Goal: Task Accomplishment & Management: Manage account settings

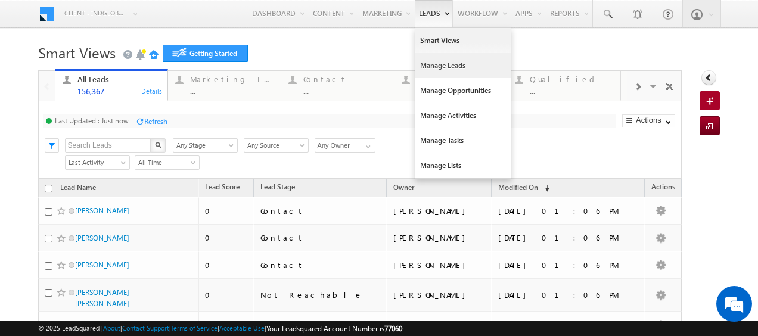
click at [446, 68] on link "Manage Leads" at bounding box center [462, 65] width 95 height 25
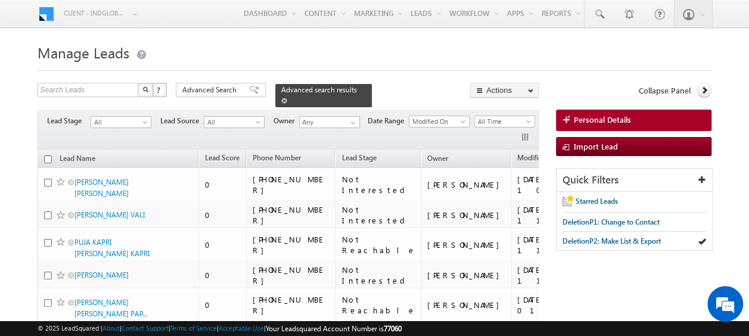
click at [287, 98] on span at bounding box center [284, 101] width 6 height 6
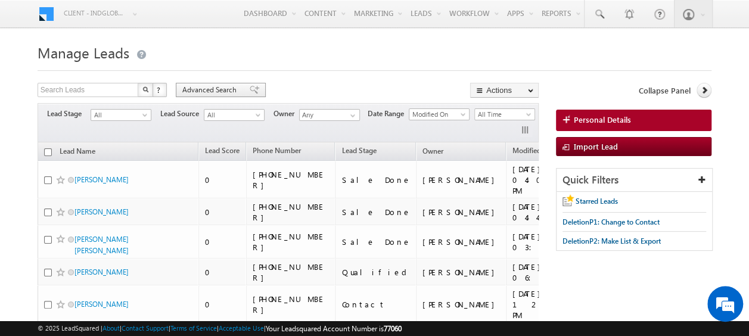
click at [207, 91] on span "Advanced Search" at bounding box center [211, 90] width 58 height 11
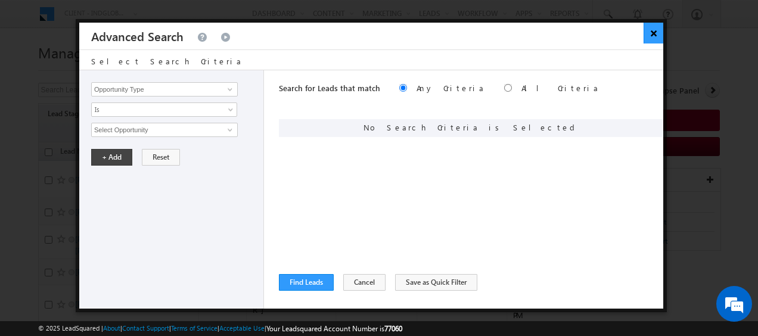
click at [658, 33] on button "×" at bounding box center [654, 33] width 20 height 21
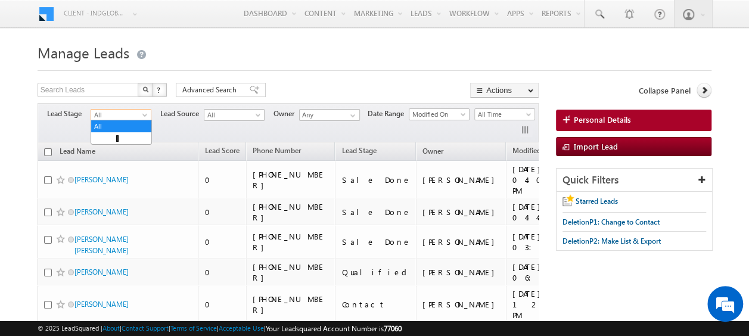
click at [141, 115] on span at bounding box center [146, 118] width 10 height 10
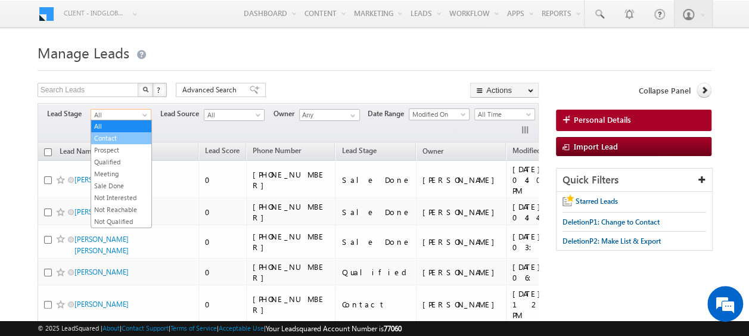
click at [112, 139] on link "Contact" at bounding box center [121, 138] width 60 height 11
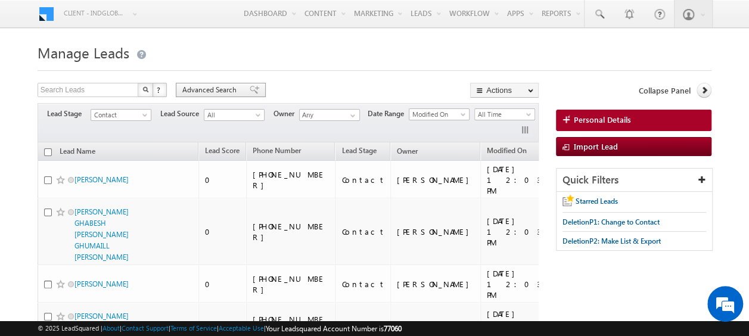
click at [203, 88] on span "Advanced Search" at bounding box center [211, 90] width 58 height 11
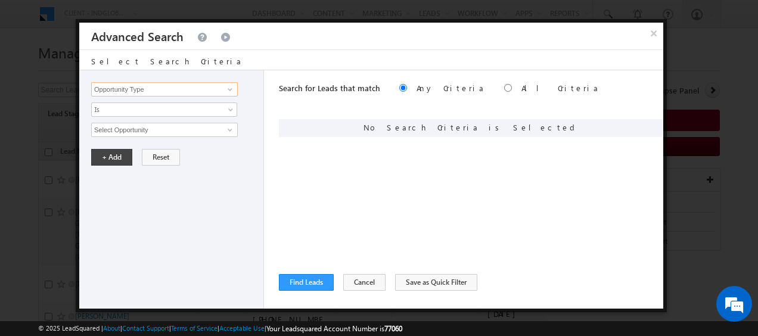
click at [218, 91] on input "Opportunity Type" at bounding box center [164, 89] width 147 height 14
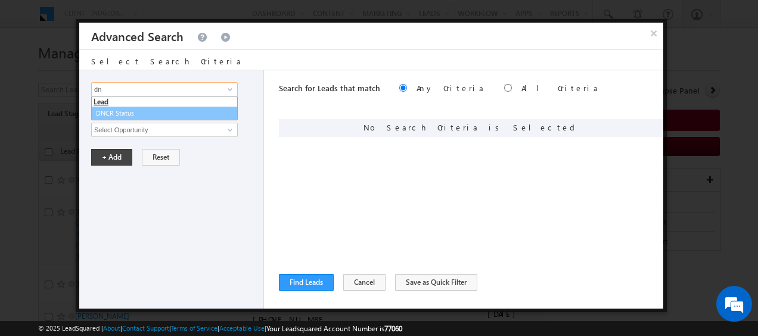
click at [129, 109] on link "DNCR Status" at bounding box center [164, 114] width 147 height 14
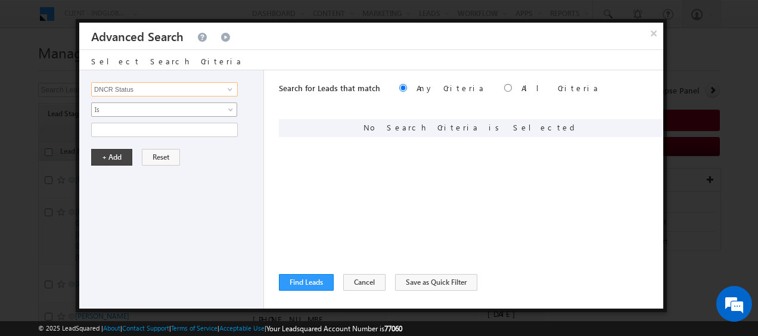
type input "DNCR Status"
click at [230, 111] on span at bounding box center [232, 112] width 10 height 10
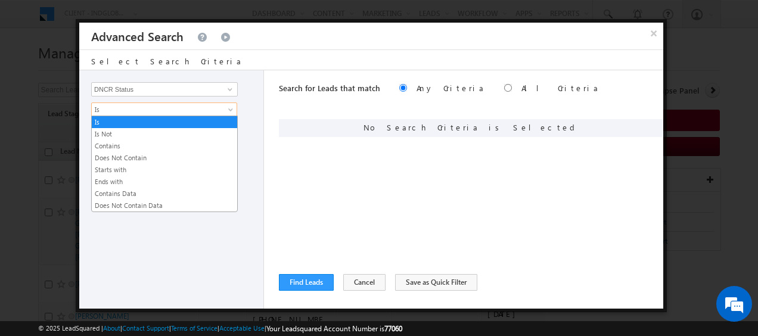
click at [256, 129] on div at bounding box center [174, 130] width 166 height 14
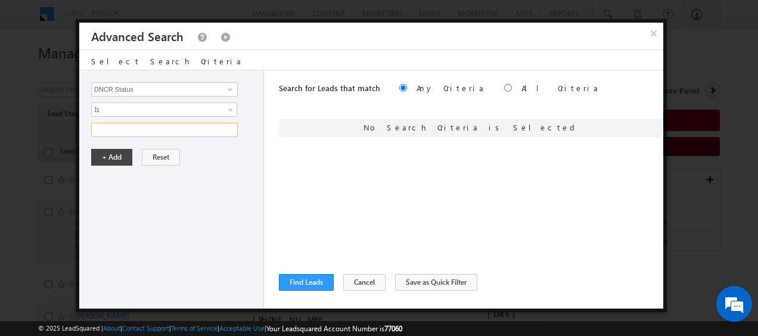
click at [162, 131] on input "text" at bounding box center [164, 130] width 147 height 14
type input "Unblocked"
click at [103, 165] on div "Opportunity Type Lead Activity Task Sales Group Prospect Id Address 1 Address 2…" at bounding box center [171, 189] width 185 height 238
click at [106, 154] on button "+ Add" at bounding box center [111, 157] width 41 height 17
click at [301, 284] on button "Find Leads" at bounding box center [306, 282] width 55 height 17
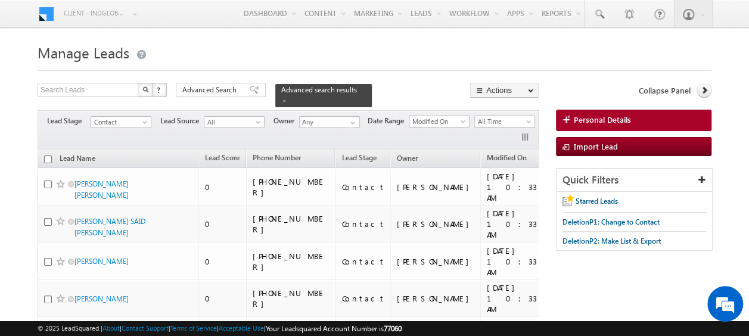
click at [49, 156] on input "checkbox" at bounding box center [48, 160] width 8 height 8
checkbox input "true"
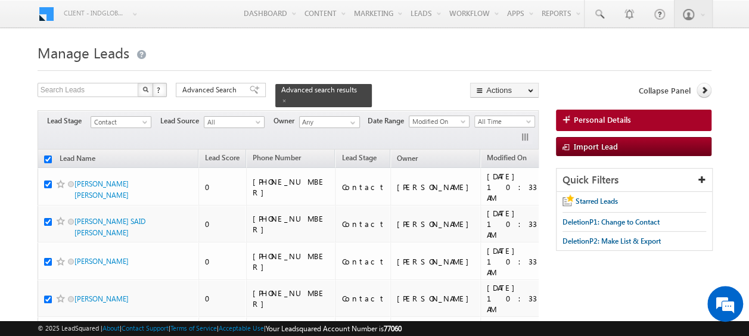
checkbox input "true"
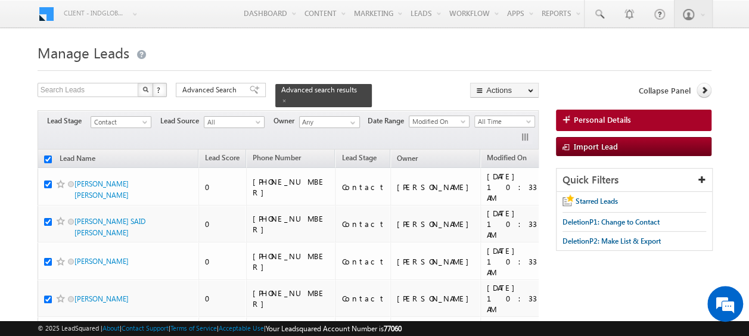
checkbox input "true"
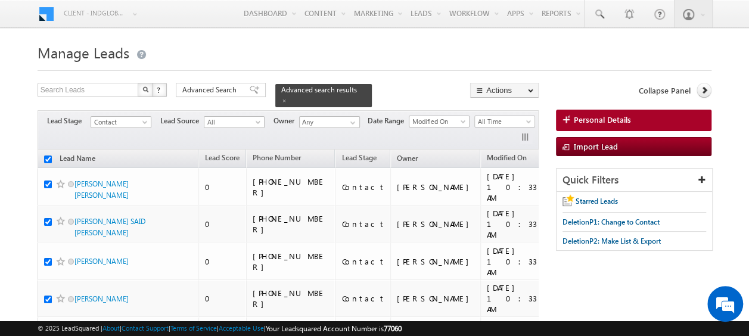
checkbox input "true"
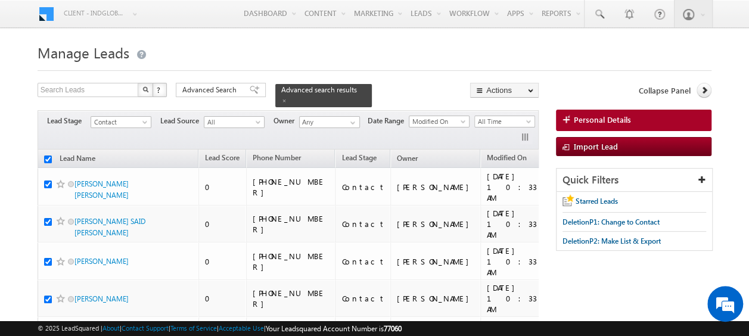
checkbox input "true"
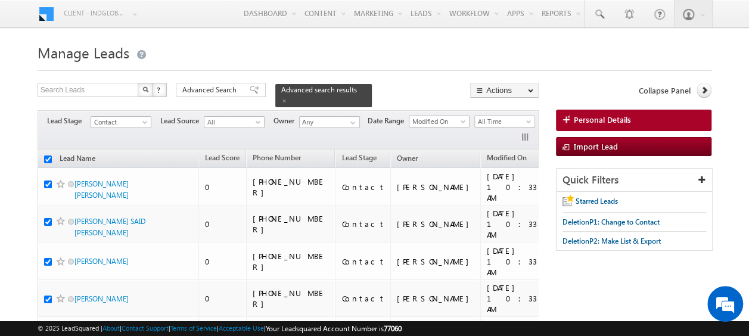
checkbox input "true"
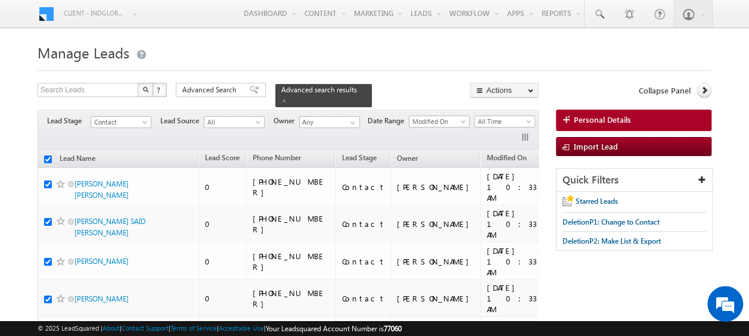
checkbox input "true"
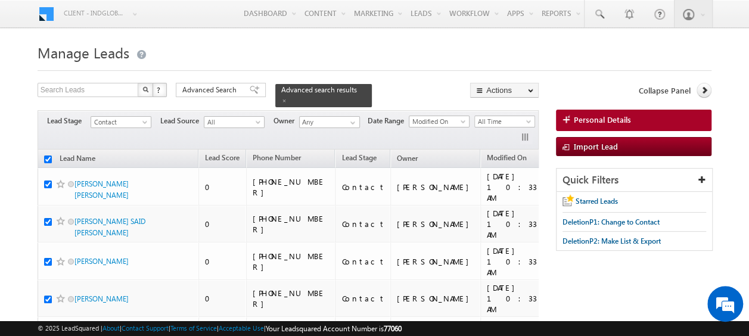
checkbox input "true"
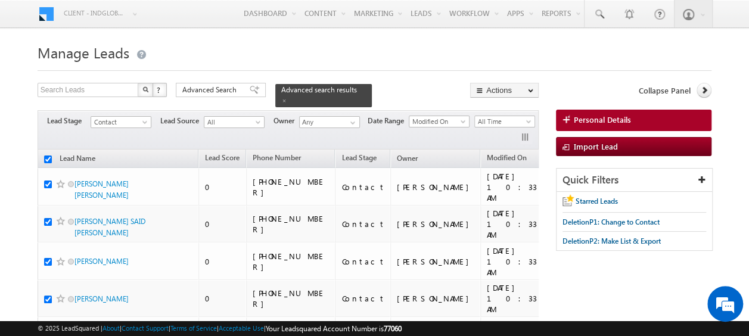
checkbox input "true"
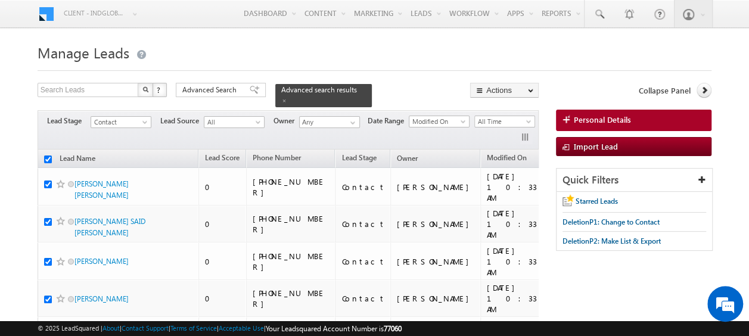
checkbox input "true"
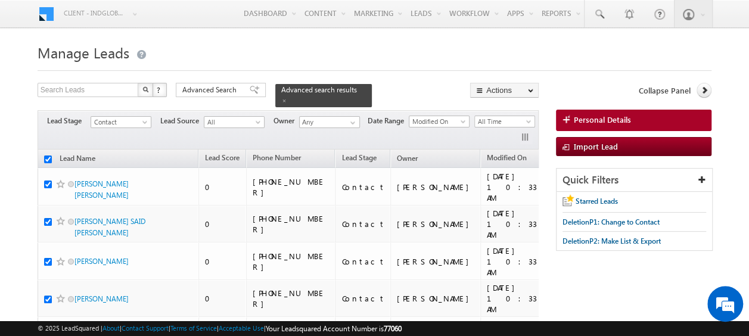
checkbox input "true"
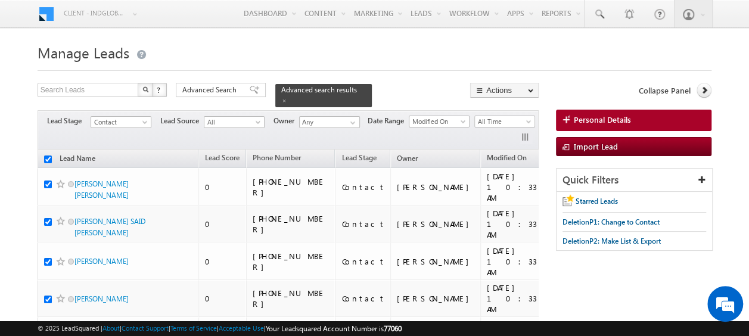
checkbox input "true"
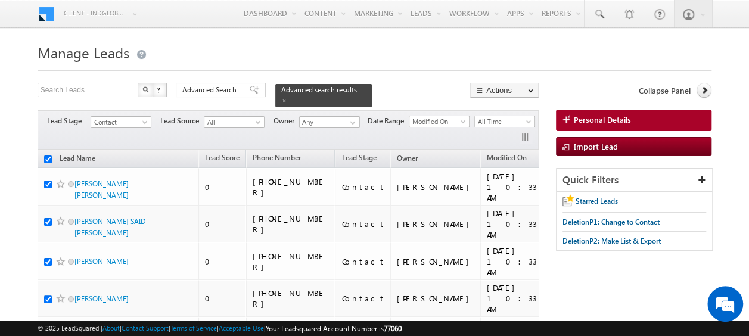
checkbox input "true"
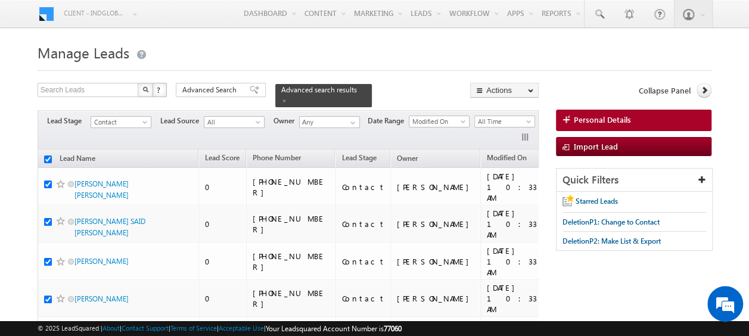
checkbox input "true"
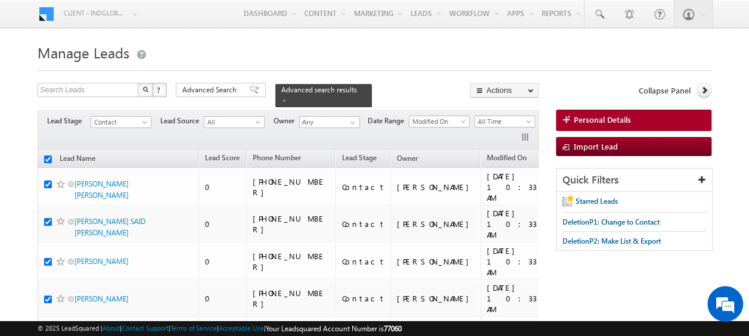
checkbox input "true"
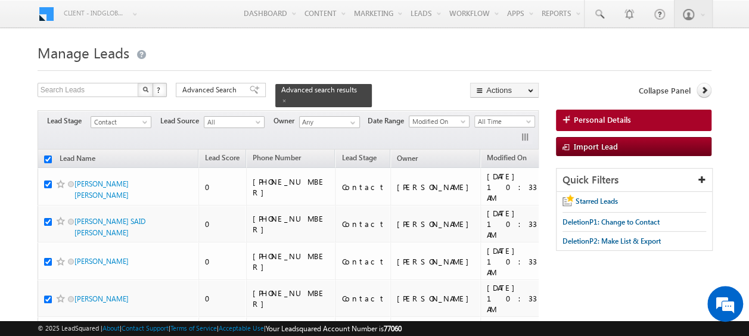
checkbox input "true"
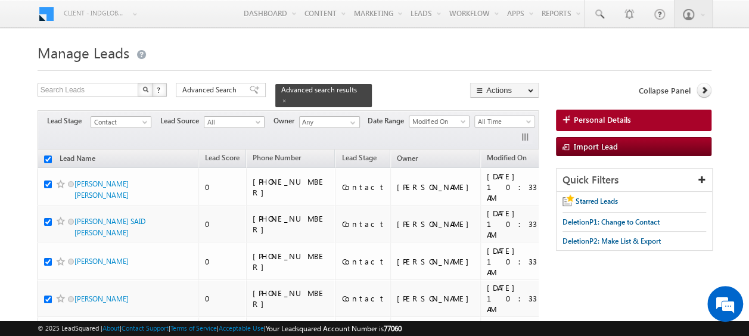
checkbox input "true"
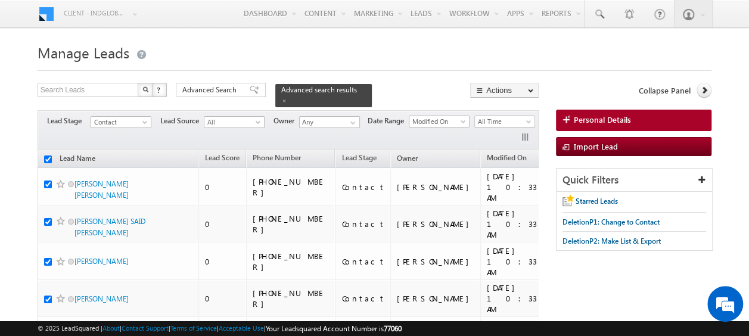
checkbox input "true"
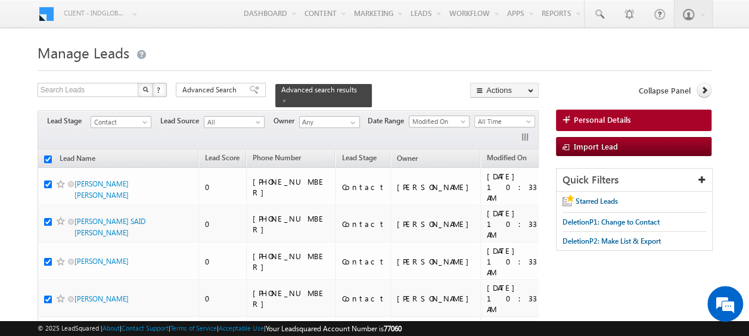
checkbox input "true"
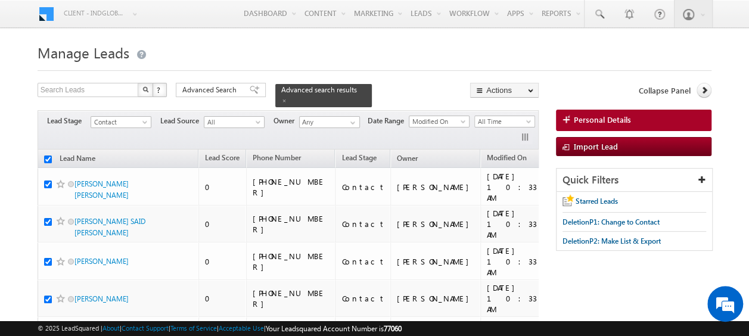
checkbox input "true"
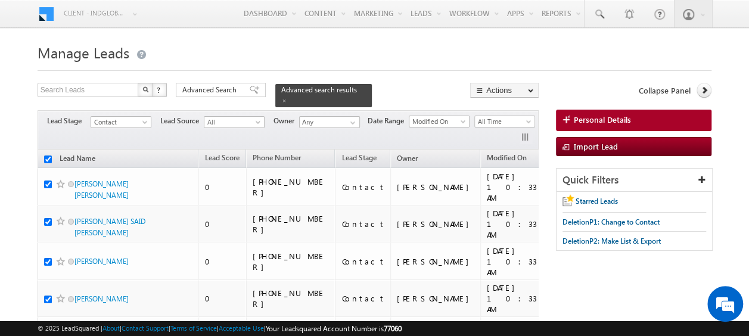
checkbox input "true"
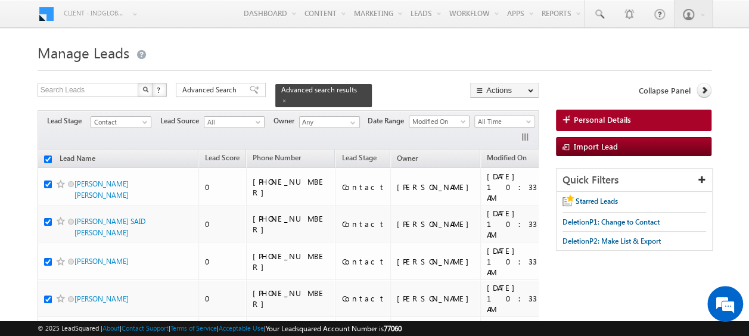
checkbox input "true"
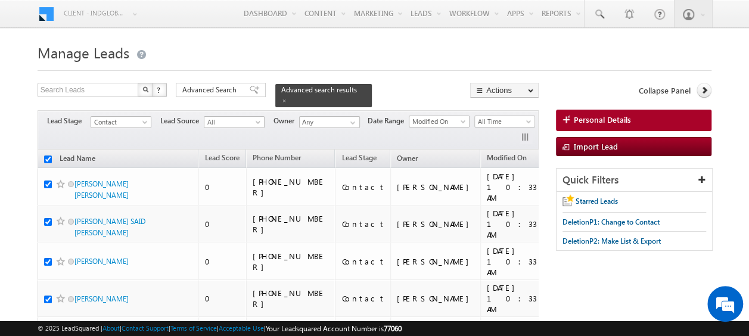
checkbox input "true"
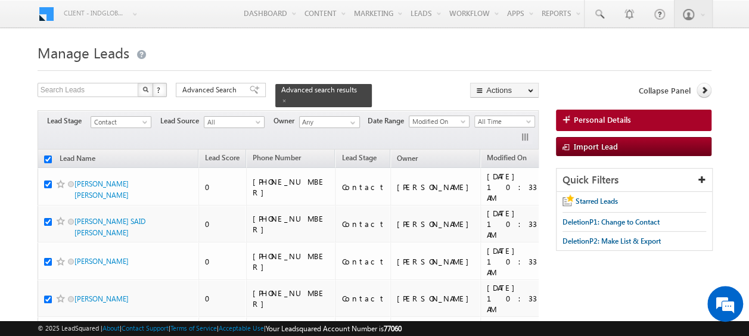
checkbox input "true"
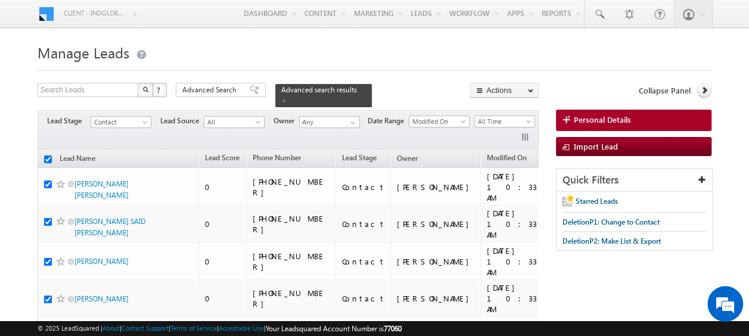
checkbox input "true"
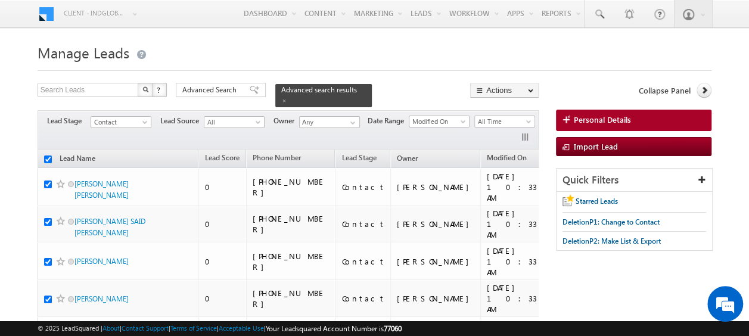
checkbox input "true"
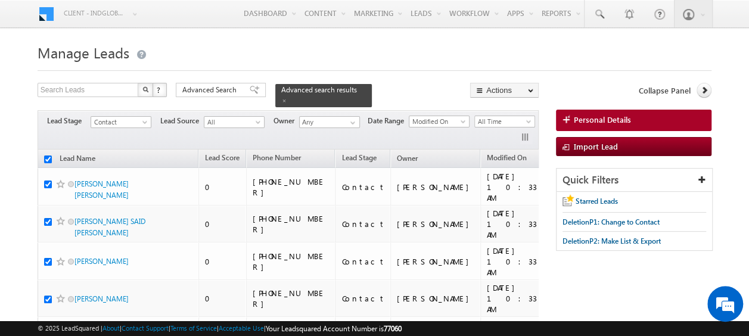
checkbox input "true"
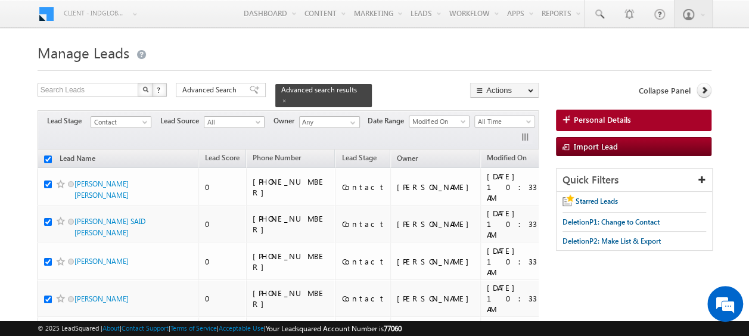
checkbox input "true"
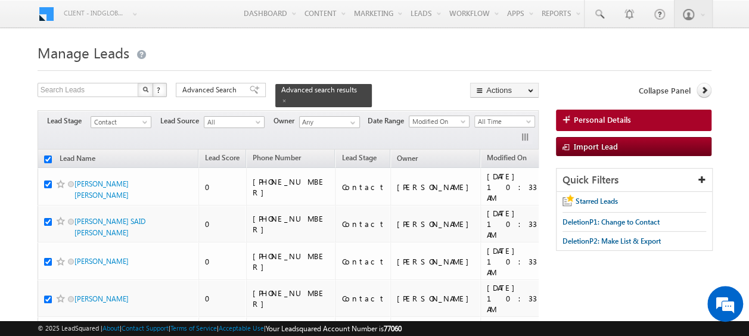
checkbox input "true"
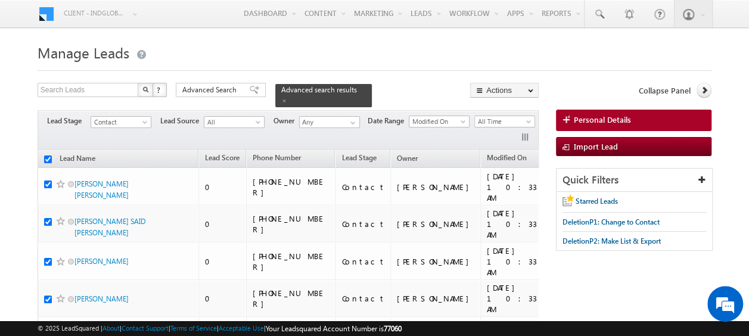
checkbox input "true"
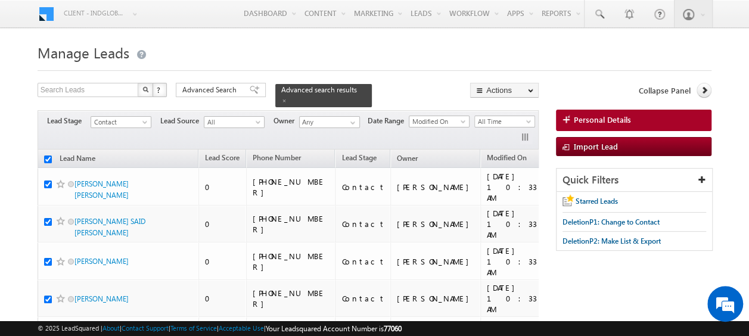
checkbox input "true"
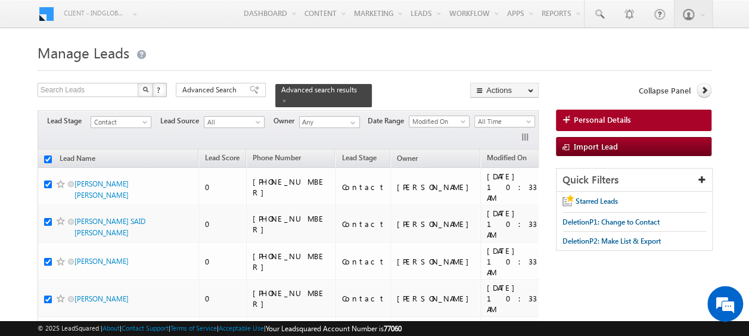
checkbox input "true"
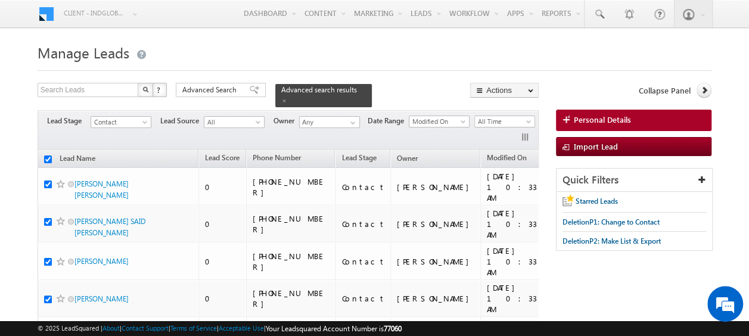
checkbox input "true"
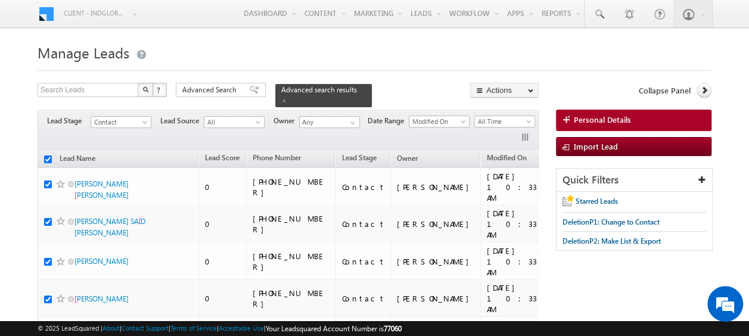
checkbox input "true"
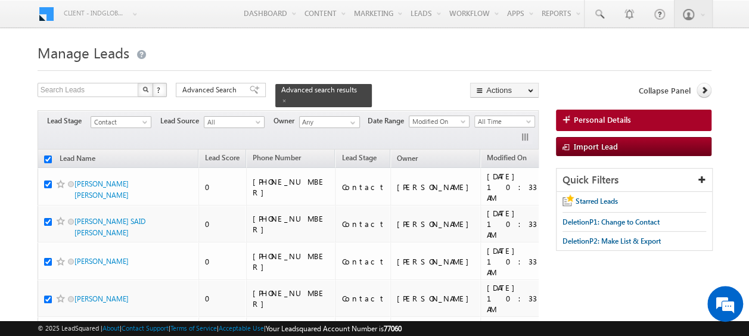
checkbox input "true"
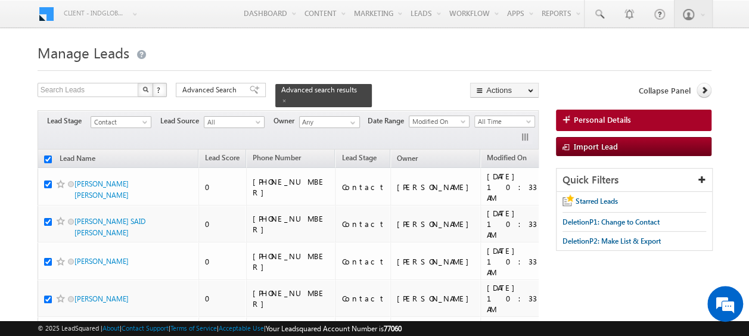
checkbox input "true"
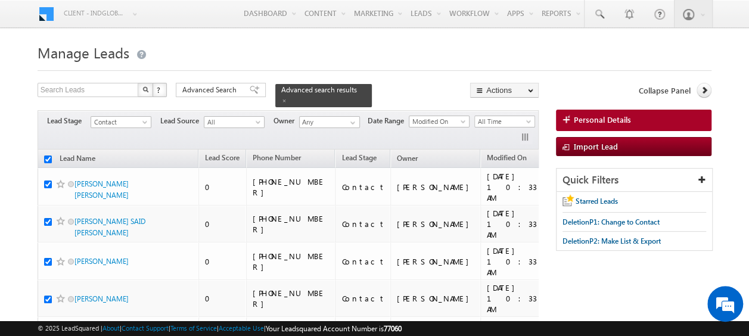
checkbox input "true"
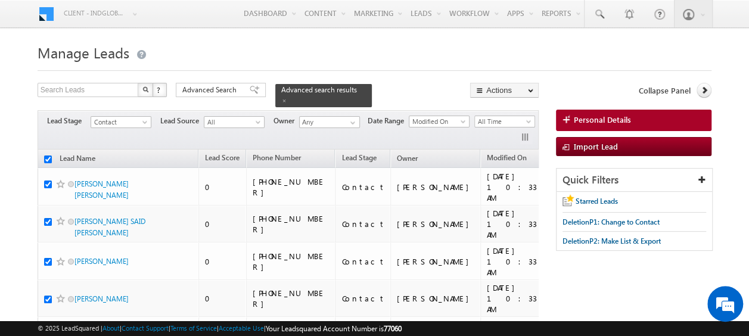
checkbox input "true"
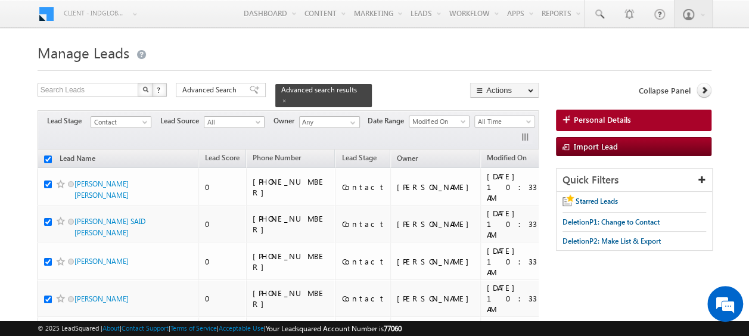
checkbox input "true"
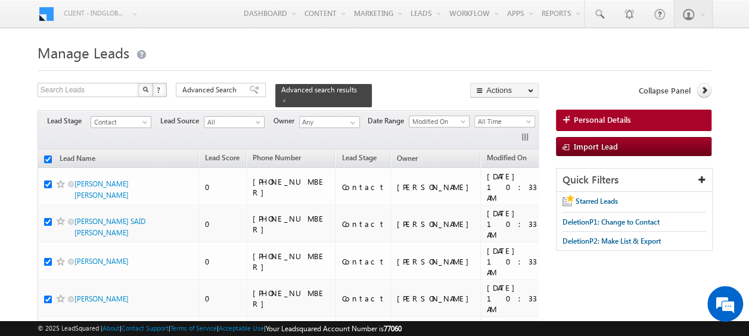
checkbox input "true"
click at [355, 118] on span at bounding box center [353, 123] width 10 height 10
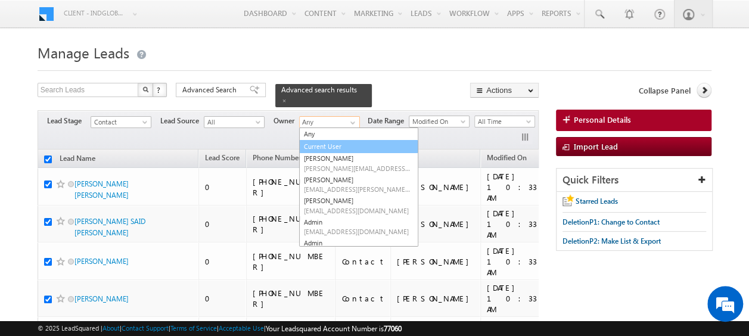
click at [320, 140] on link "Current User" at bounding box center [358, 147] width 119 height 14
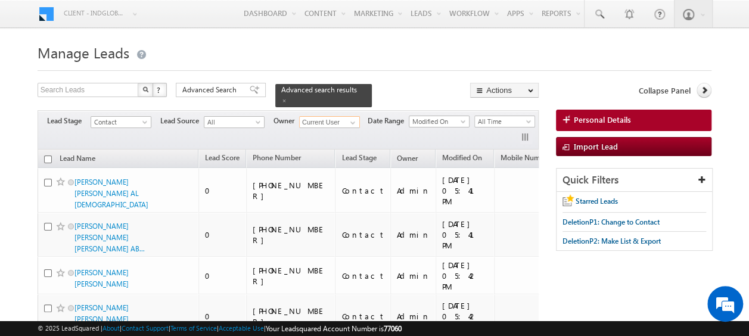
click at [46, 156] on input "checkbox" at bounding box center [48, 160] width 8 height 8
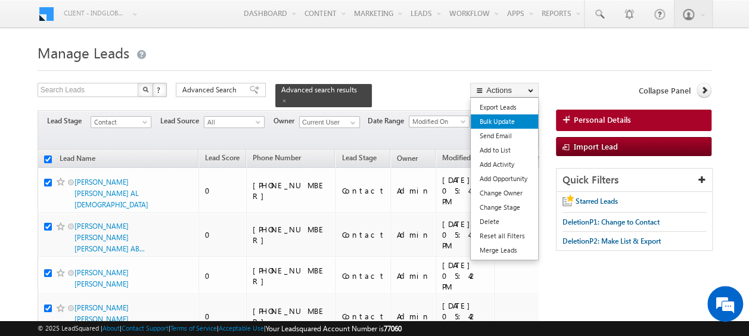
click at [506, 122] on link "Bulk Update" at bounding box center [504, 121] width 67 height 14
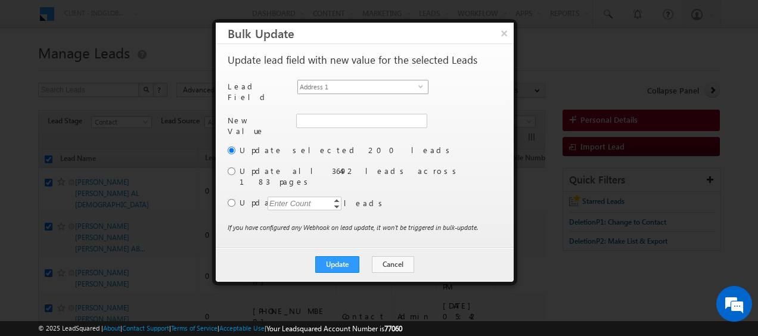
click at [422, 85] on span "select" at bounding box center [423, 85] width 10 height 5
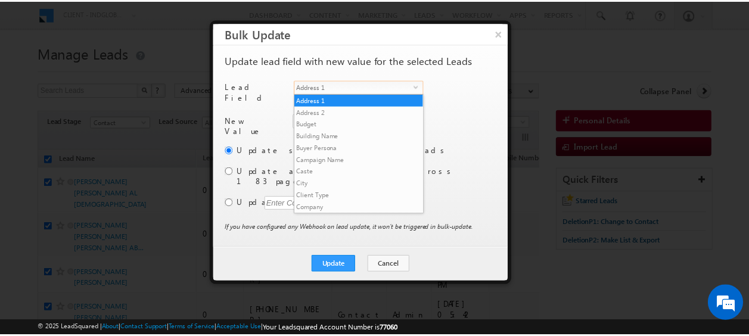
scroll to position [454, 0]
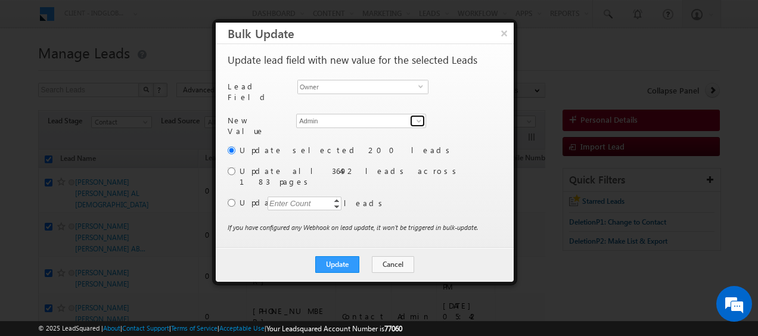
click at [419, 117] on span at bounding box center [419, 121] width 10 height 10
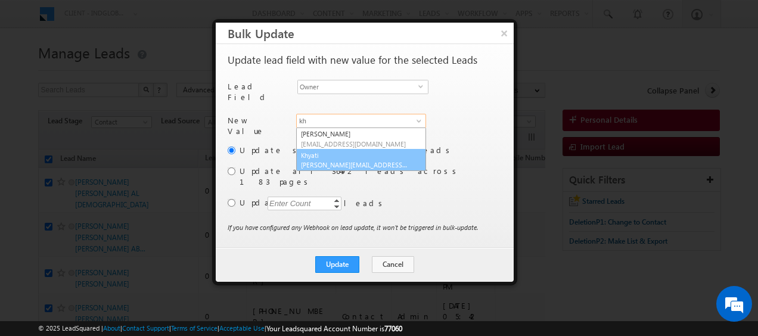
click at [311, 149] on link "Khyati [EMAIL_ADDRESS][DOMAIN_NAME]" at bounding box center [361, 160] width 130 height 23
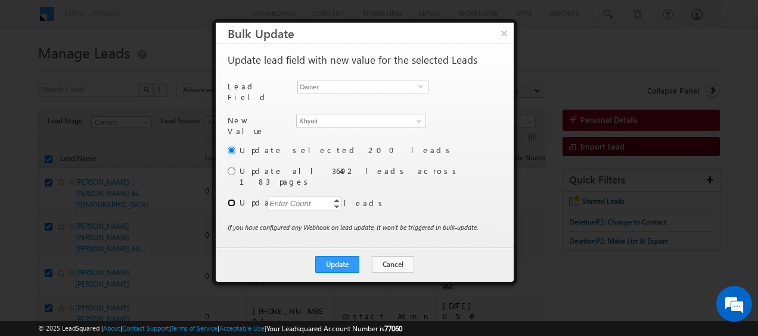
click at [229, 199] on input "radio" at bounding box center [232, 203] width 8 height 8
click at [297, 197] on div "Enter Count" at bounding box center [290, 204] width 45 height 14
click at [342, 256] on button "Update" at bounding box center [337, 264] width 44 height 17
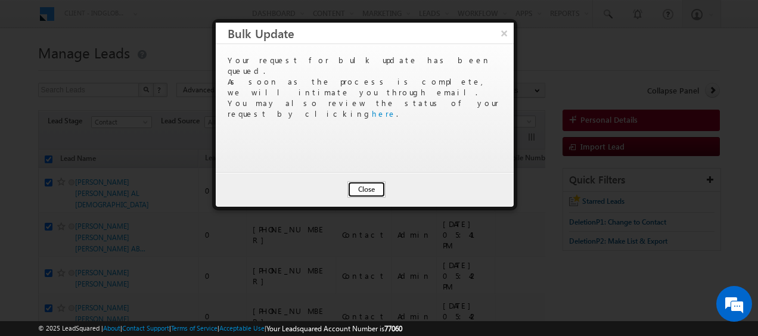
click at [373, 190] on button "Close" at bounding box center [367, 189] width 38 height 17
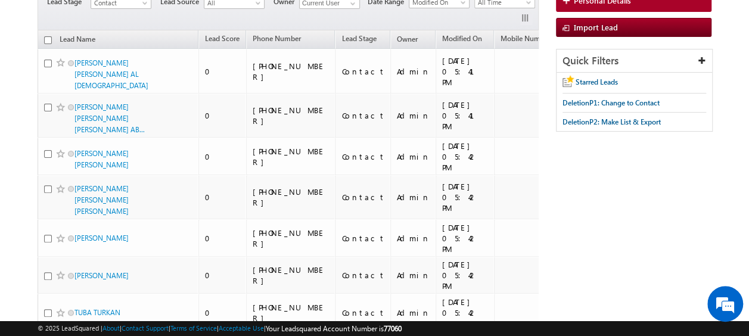
scroll to position [0, 0]
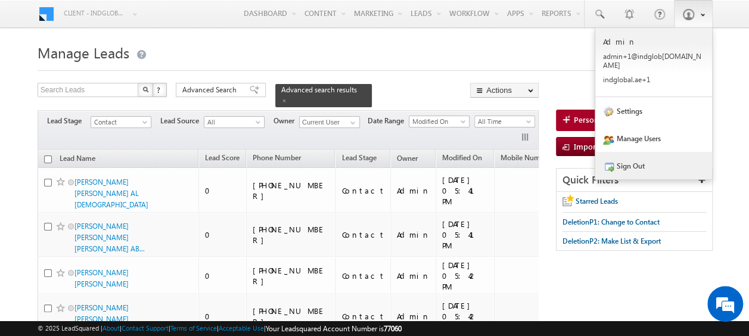
click at [650, 157] on link "Sign Out" at bounding box center [654, 165] width 117 height 27
